Goal: Task Accomplishment & Management: Manage account settings

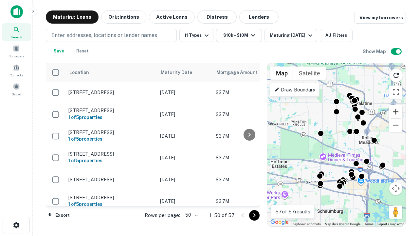
click at [396, 112] on button "Zoom in" at bounding box center [395, 111] width 13 height 13
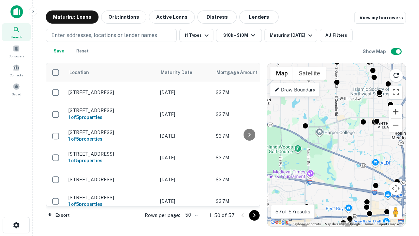
click at [396, 112] on button "Zoom in" at bounding box center [395, 111] width 13 height 13
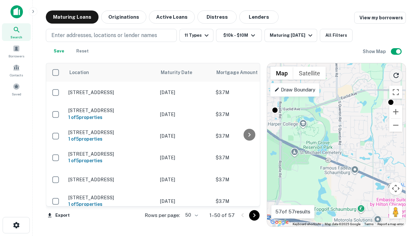
click at [396, 74] on icon "Reload search area" at bounding box center [396, 75] width 8 height 8
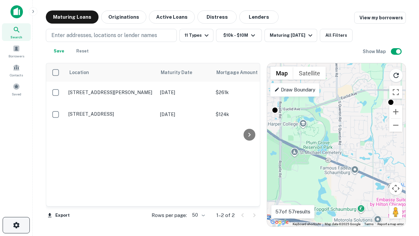
click at [16, 225] on icon "button" at bounding box center [16, 225] width 8 height 8
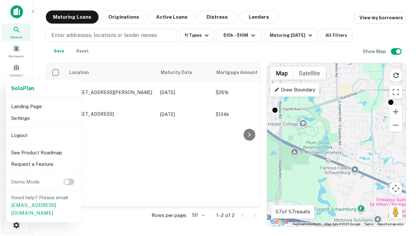
click at [43, 135] on li "Logout" at bounding box center [44, 135] width 70 height 12
